Goal: Task Accomplishment & Management: Use online tool/utility

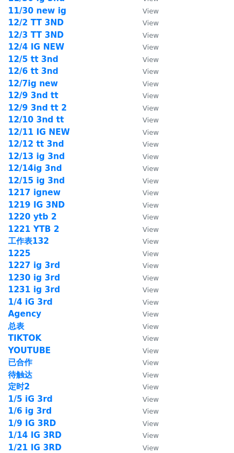
scroll to position [1487, 0]
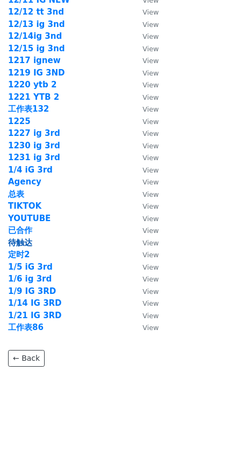
click at [22, 240] on strong "待触达" at bounding box center [20, 243] width 24 height 10
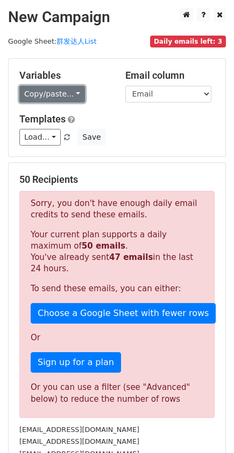
click at [57, 100] on link "Copy/paste..." at bounding box center [52, 94] width 66 height 17
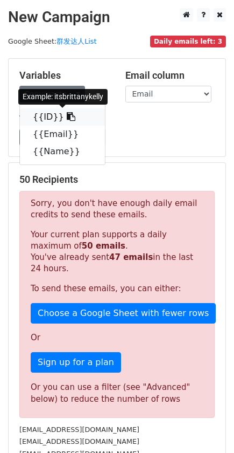
click at [78, 117] on link "{{ID}}" at bounding box center [62, 116] width 85 height 17
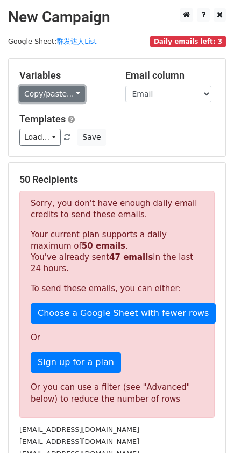
click at [67, 93] on link "Copy/paste..." at bounding box center [52, 94] width 66 height 17
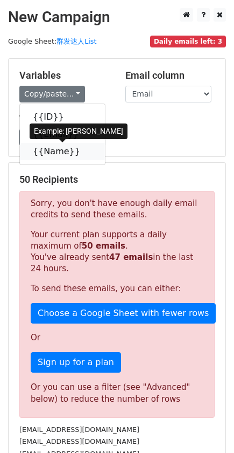
drag, startPoint x: 61, startPoint y: 149, endPoint x: 17, endPoint y: 159, distance: 44.8
click at [61, 149] on link "{{Name}}" at bounding box center [62, 151] width 85 height 17
